Goal: Transaction & Acquisition: Purchase product/service

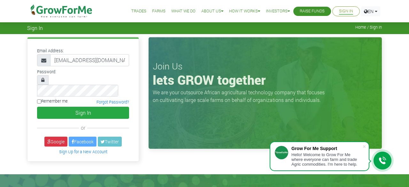
scroll to position [0, 3]
type input "233597554591@growforme.com"
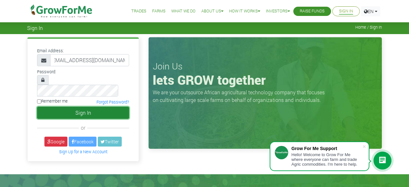
click at [67, 107] on button "Sign In" at bounding box center [83, 113] width 92 height 12
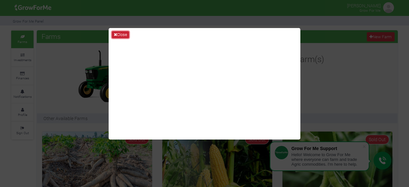
click at [122, 35] on button "Close" at bounding box center [120, 34] width 17 height 7
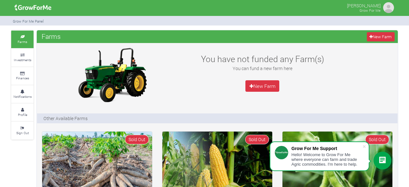
click at [384, 6] on img at bounding box center [388, 7] width 13 height 13
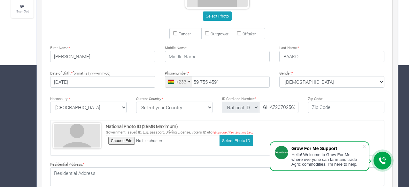
scroll to position [124, 0]
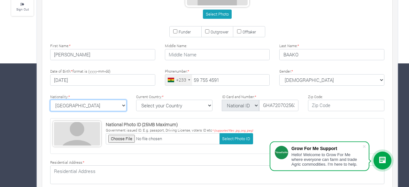
click option "Ghana" at bounding box center [0, 0] width 0 height 0
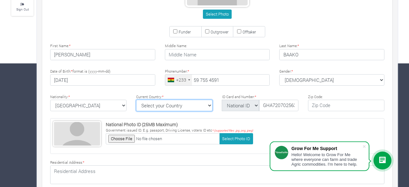
select select "Ghana"
click option "Ghana" at bounding box center [0, 0] width 0 height 0
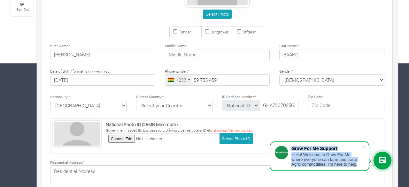
drag, startPoint x: 404, startPoint y: 86, endPoint x: 408, endPoint y: 93, distance: 7.4
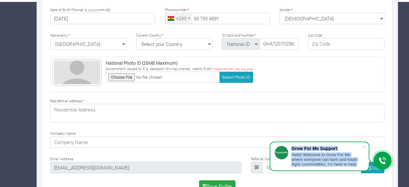
scroll to position [201, 0]
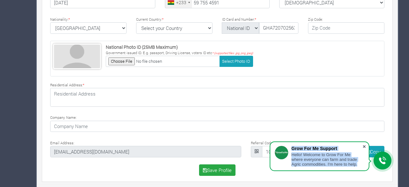
click at [363, 144] on span at bounding box center [364, 147] width 6 height 6
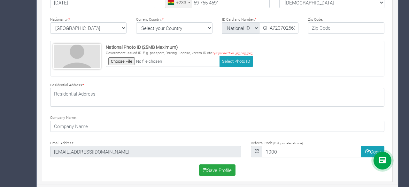
click at [154, 177] on div "Select Photo Funder" at bounding box center [217, 19] width 351 height 325
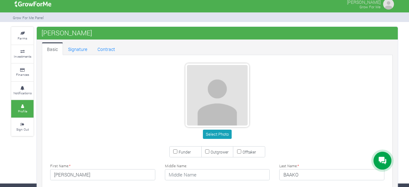
scroll to position [0, 0]
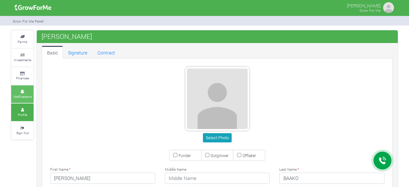
click at [21, 95] on small "Notifications" at bounding box center [22, 96] width 18 height 4
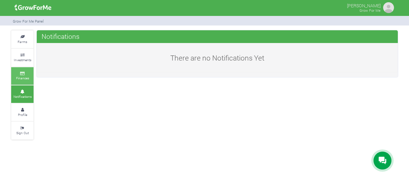
click at [15, 78] on link "Finances" at bounding box center [22, 76] width 22 height 18
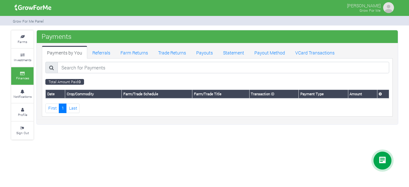
click at [24, 54] on icon at bounding box center [22, 55] width 19 height 3
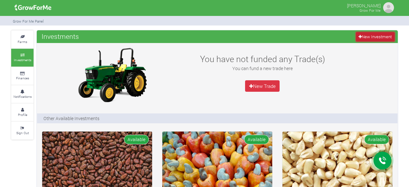
click at [376, 35] on link "New Investment" at bounding box center [375, 36] width 39 height 9
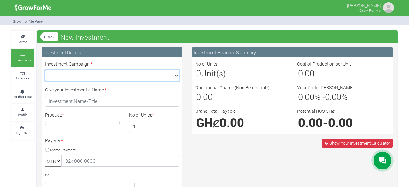
click at [45, 70] on select "Maize Trade 2025 Q4 (Maize Trade :: [DATE] - [DATE]) Cashew Trade 2025 Q4 (Cash…" at bounding box center [112, 75] width 134 height 11
select select "43"
click option "Maize Trade 2025 Q4 (Maize Trade :: [DATE] - [DATE])" at bounding box center [0, 0] width 0 height 0
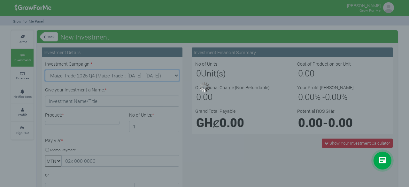
type input "1"
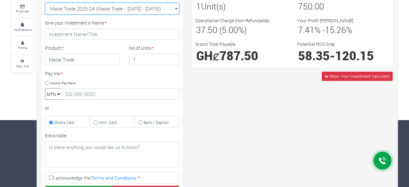
scroll to position [68, 0]
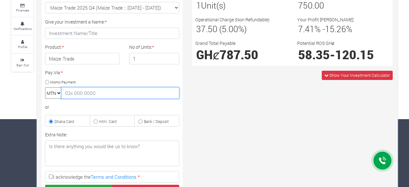
click at [86, 94] on input "text" at bounding box center [120, 92] width 118 height 11
type input "0597554591"
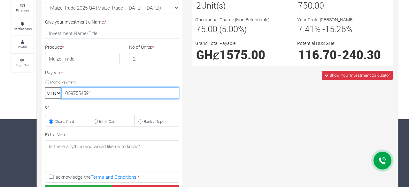
click at [172, 58] on input "2" at bounding box center [154, 58] width 50 height 11
click at [172, 58] on input "3" at bounding box center [154, 58] width 50 height 11
click at [172, 58] on input "4" at bounding box center [154, 58] width 50 height 11
click at [172, 58] on input "5" at bounding box center [154, 58] width 50 height 11
click at [172, 58] on input "8" at bounding box center [154, 58] width 50 height 11
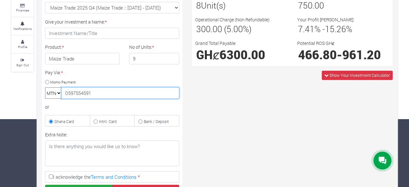
click at [172, 58] on input "9" at bounding box center [154, 58] width 50 height 11
click at [172, 58] on input "10" at bounding box center [154, 58] width 50 height 11
click at [172, 58] on input "11" at bounding box center [154, 58] width 50 height 11
click at [172, 58] on input "12" at bounding box center [154, 58] width 50 height 11
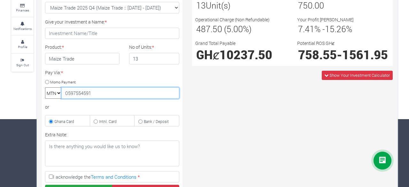
click at [172, 58] on input "13" at bounding box center [154, 58] width 50 height 11
click at [172, 60] on input "12" at bounding box center [154, 58] width 50 height 11
click at [172, 60] on input "11" at bounding box center [154, 58] width 50 height 11
click at [172, 60] on input "10" at bounding box center [154, 58] width 50 height 11
click at [172, 60] on input "9" at bounding box center [154, 58] width 50 height 11
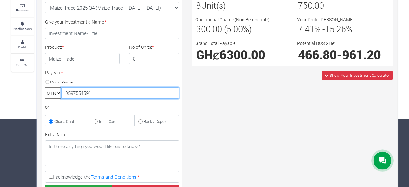
click at [172, 60] on input "8" at bounding box center [154, 58] width 50 height 11
click at [172, 60] on input "7" at bounding box center [154, 58] width 50 height 11
click at [172, 60] on input "6" at bounding box center [154, 58] width 50 height 11
click at [172, 60] on input "5" at bounding box center [154, 58] width 50 height 11
click at [172, 60] on input "4" at bounding box center [154, 58] width 50 height 11
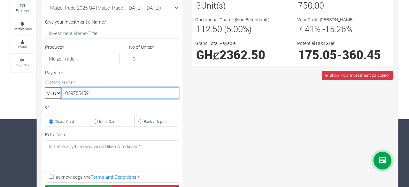
click at [172, 60] on input "3" at bounding box center [154, 58] width 50 height 11
type input "2"
click at [172, 60] on input "2" at bounding box center [154, 58] width 50 height 11
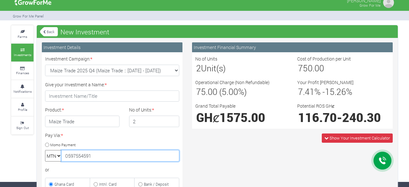
scroll to position [0, 0]
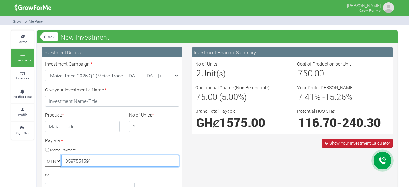
type input "0597554591"
click at [340, 143] on span "Show Your Investment Calculator" at bounding box center [359, 143] width 60 height 6
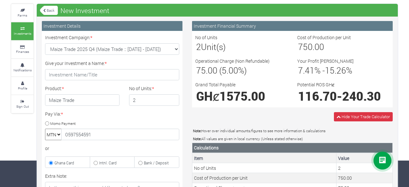
scroll to position [27, 0]
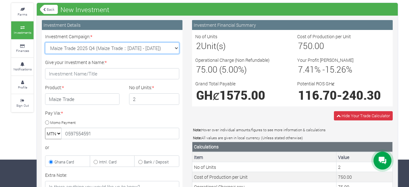
click at [45, 42] on select "Maize Trade 2025 Q4 (Maize Trade :: [DATE] - [DATE]) Cashew Trade 2025 Q4 (Cash…" at bounding box center [112, 47] width 134 height 11
select select "47"
click option "Cocoa/Shearnut Trade 2025 Q4 (Cocoa Trade :: [DATE] - [DATE])" at bounding box center [0, 0] width 0 height 0
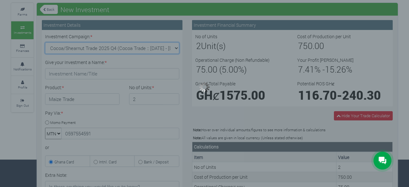
type input "1"
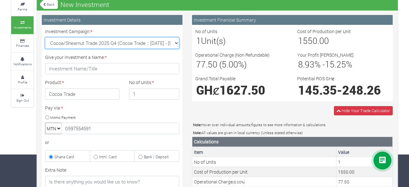
scroll to position [30, 0]
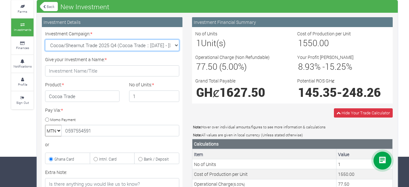
click at [45, 40] on select "Maize Trade 2025 Q4 (Maize Trade :: [DATE] - [DATE]) Cashew Trade 2025 Q4 (Cash…" at bounding box center [112, 45] width 134 height 11
select select "44"
click option "Soybean Trade 2025 Q4 (Soybean Trade :: [DATE] - [DATE])" at bounding box center [0, 0] width 0 height 0
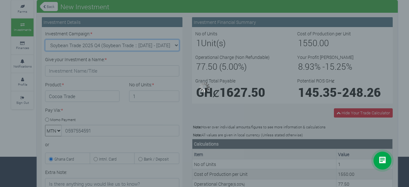
type input "1"
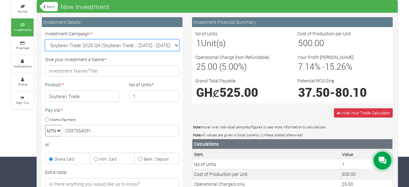
click at [45, 40] on select "Maize Trade 2025 Q4 (Maize Trade :: [DATE] - [DATE]) Cashew Trade 2025 Q4 (Cash…" at bounding box center [112, 45] width 134 height 11
select select "42"
click option "Machinery Fund (10 Yrs) (Machinery :: [DATE] - [DATE])" at bounding box center [0, 0] width 0 height 0
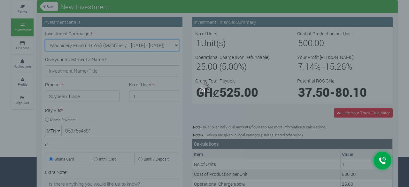
type input "1"
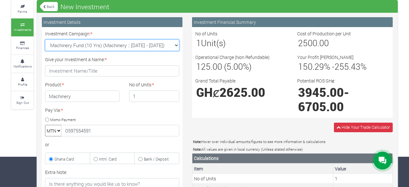
click at [45, 40] on select "Maize Trade 2025 Q4 (Maize Trade :: [DATE] - [DATE]) Cashew Trade 2025 Q4 (Cash…" at bounding box center [112, 45] width 134 height 11
select select "45"
click option "Cashew Trade 2025 Q4 (Cashew Trade :: [DATE] - [DATE])" at bounding box center [0, 0] width 0 height 0
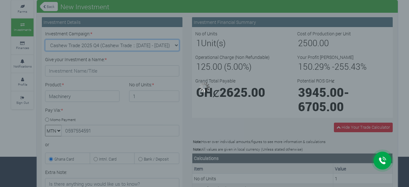
type input "1"
